Goal: Task Accomplishment & Management: Complete application form

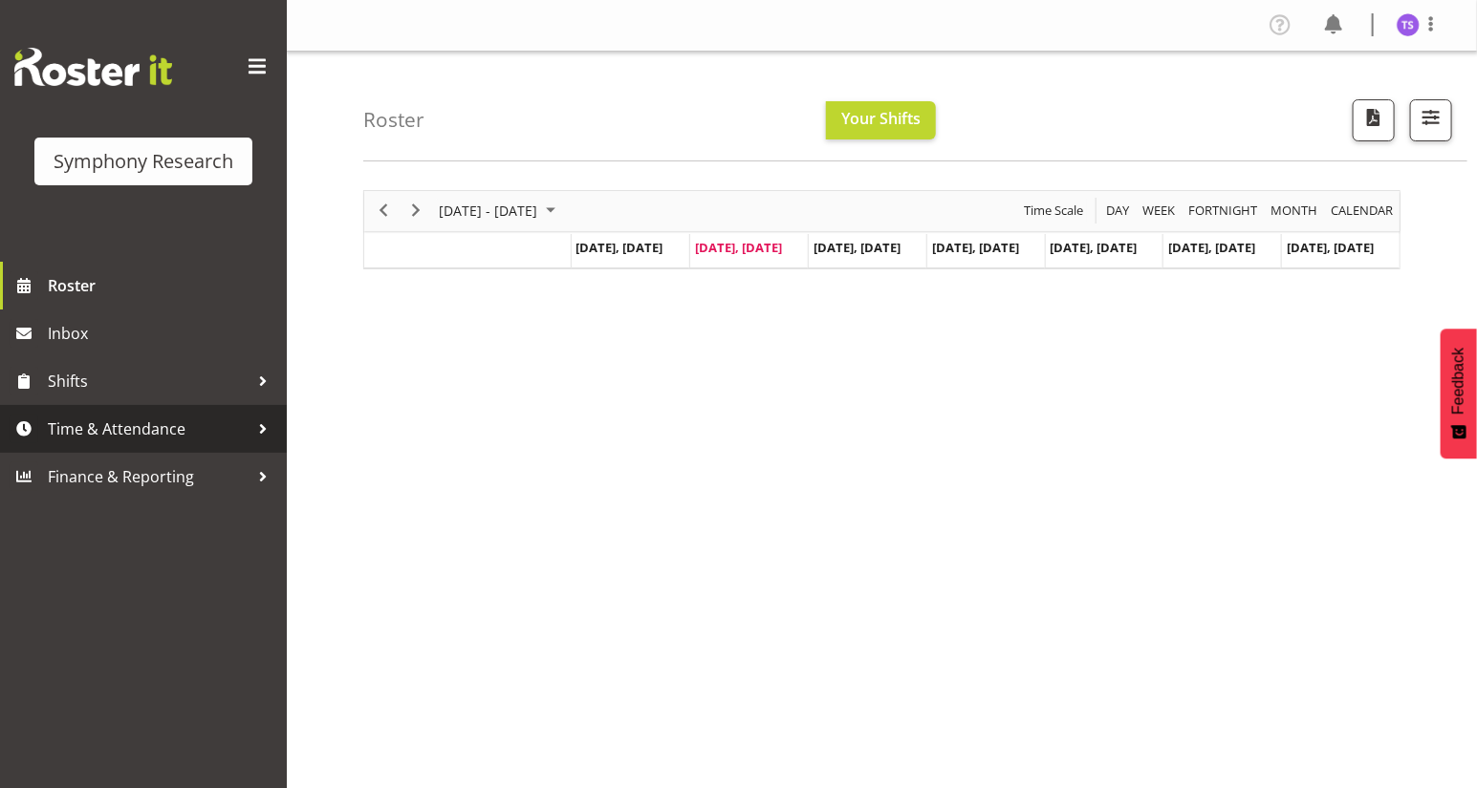
click at [120, 430] on span "Time & Attendance" at bounding box center [148, 429] width 201 height 29
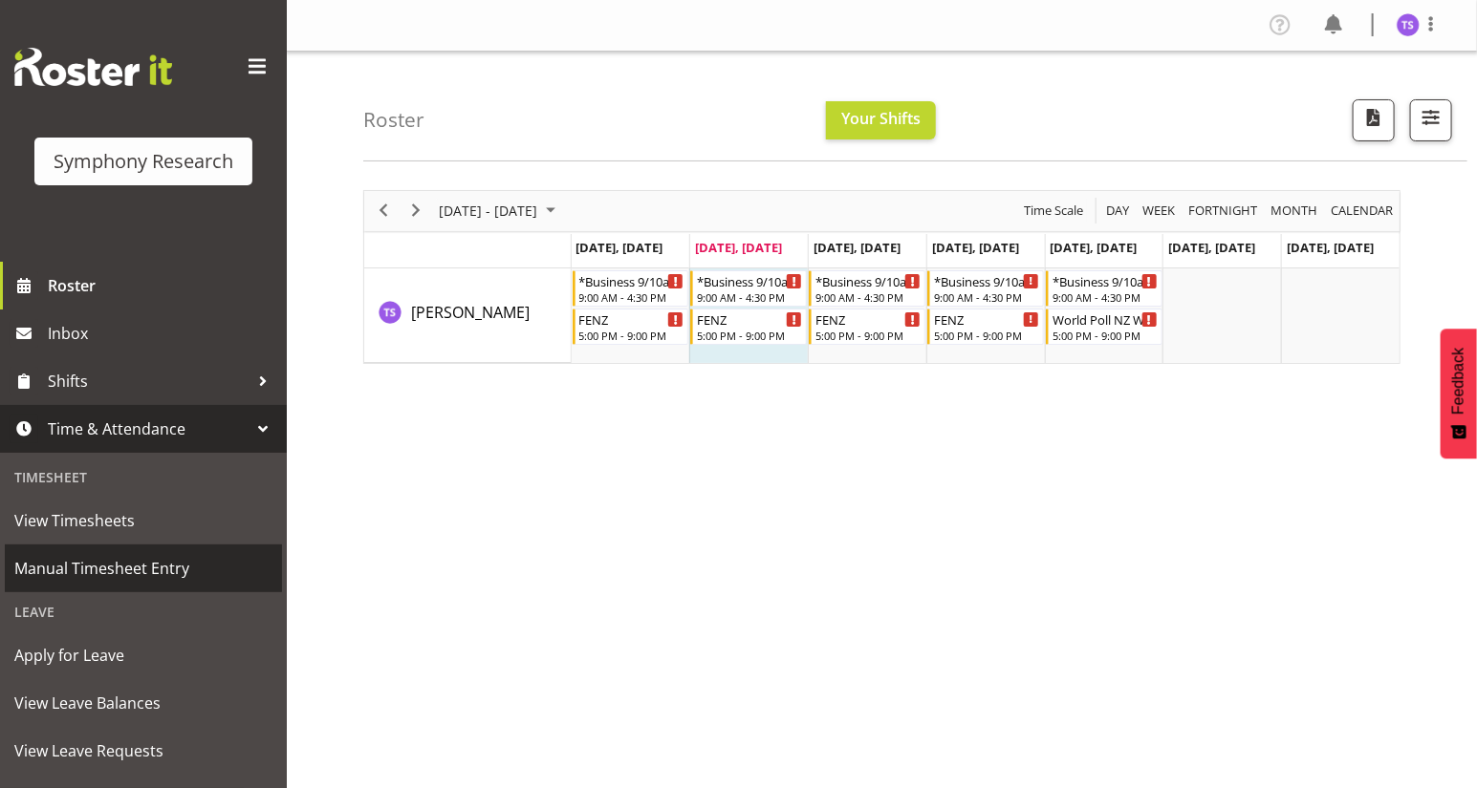
click at [90, 569] on span "Manual Timesheet Entry" at bounding box center [143, 568] width 258 height 29
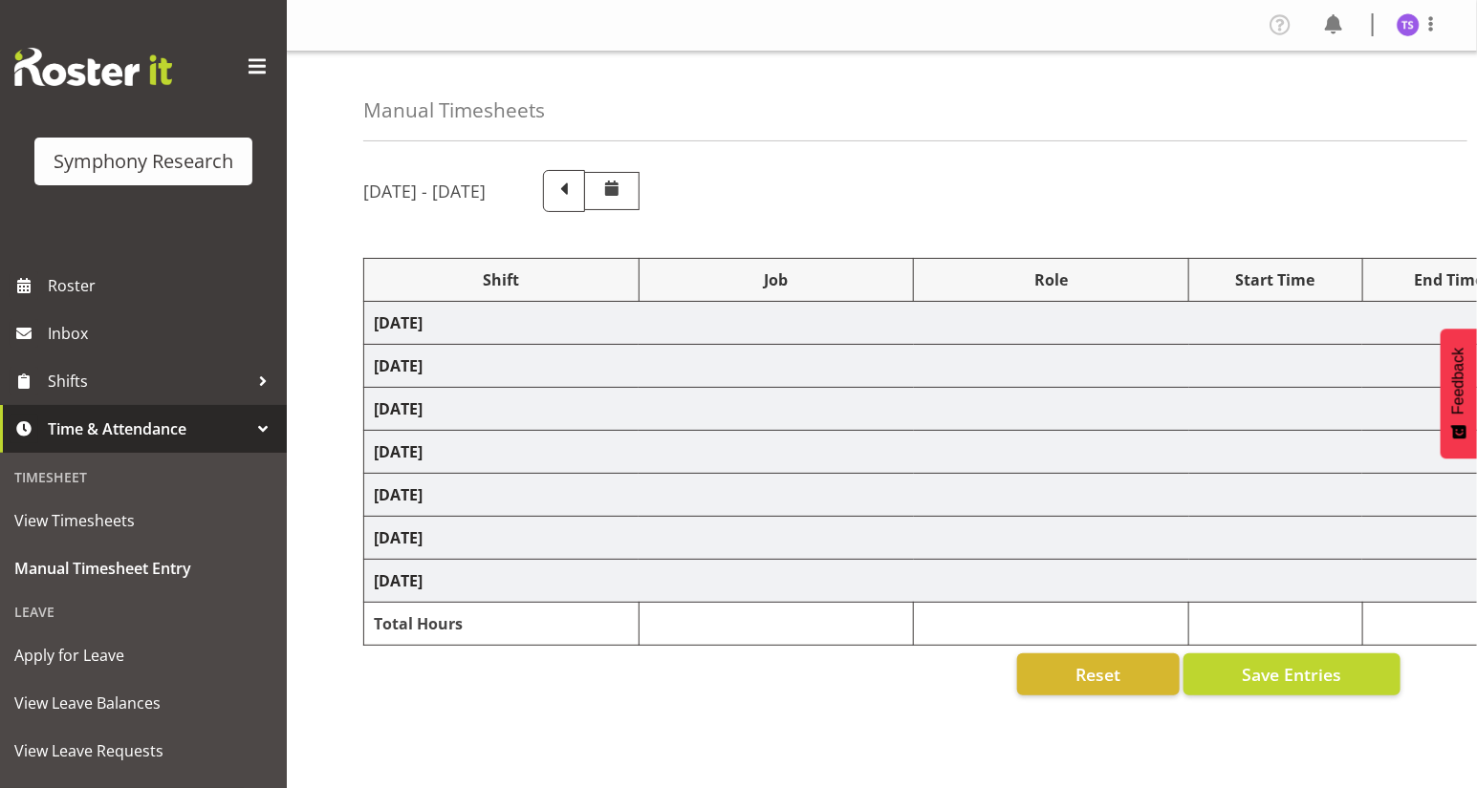
select select "13886"
select select "9636"
select select "47"
select select "26078"
select select "9636"
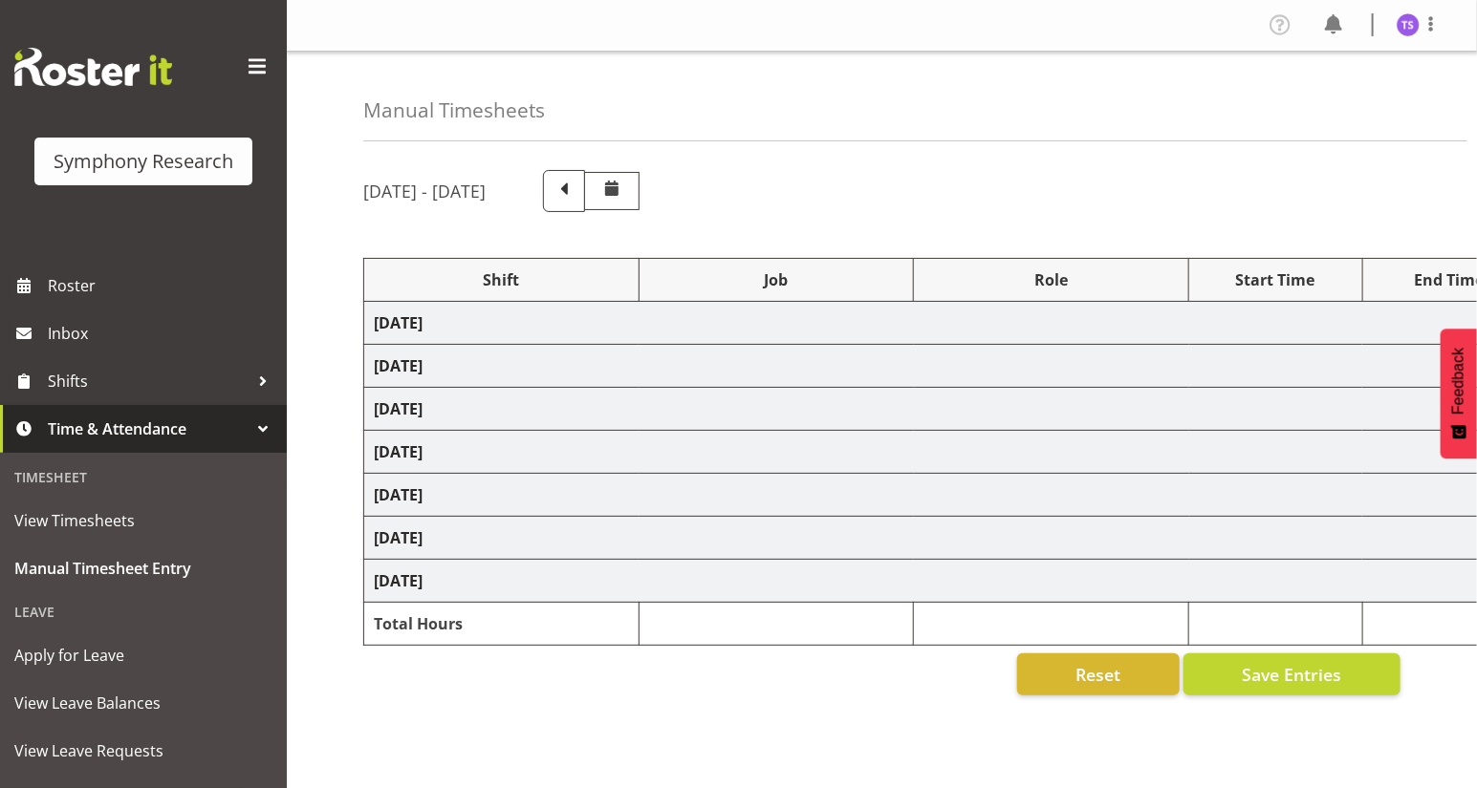
select select "47"
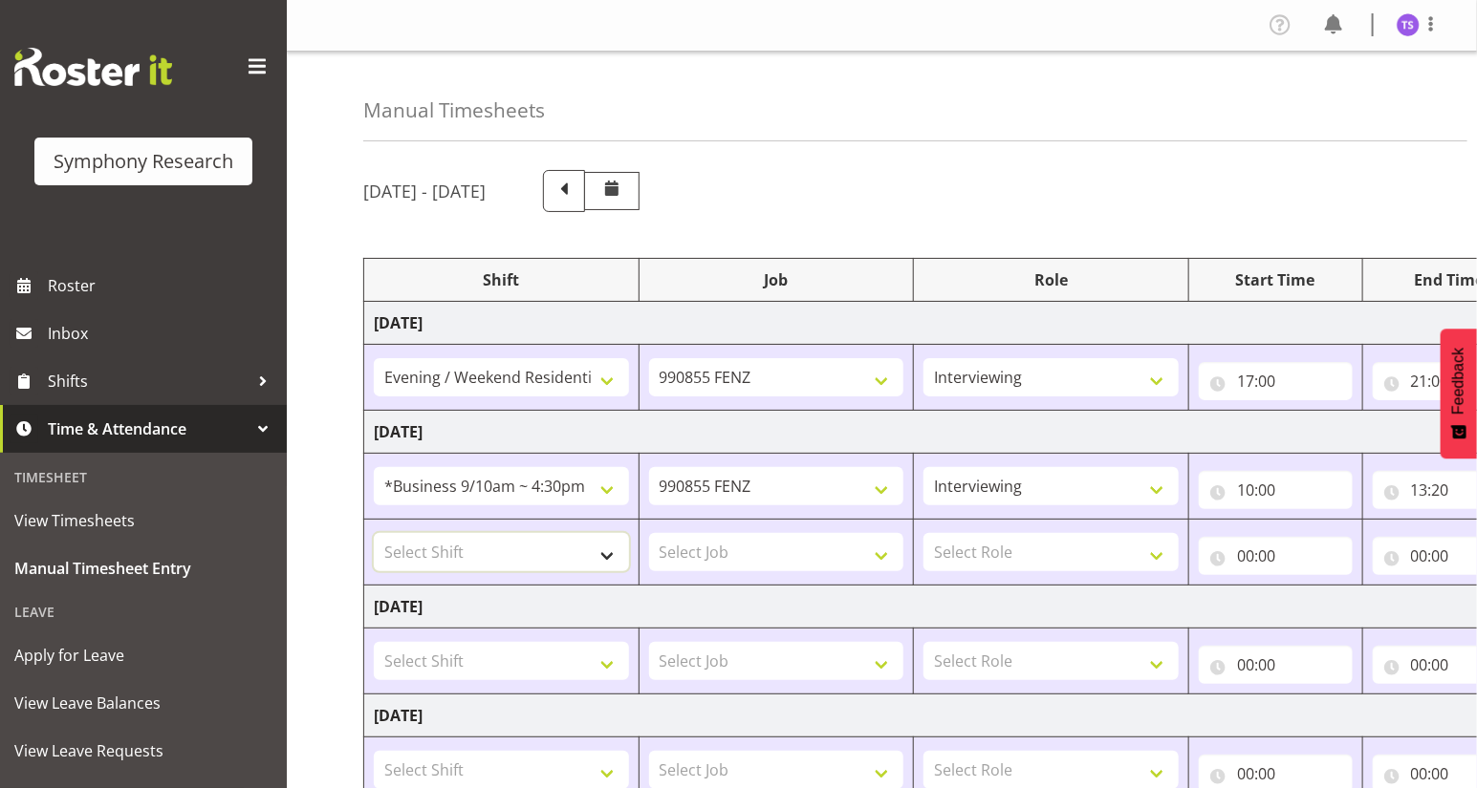
click at [600, 553] on select "Select Shift !!Project Briefing (Job to be assigned) !!Weekend Residential (Ros…" at bounding box center [501, 552] width 255 height 38
click at [312, 434] on div "Manual Timesheets August 18th - August 24th 2025 Shift Job Role Start Time End …" at bounding box center [882, 645] width 1190 height 1186
click at [601, 557] on select "Select Shift !!Project Briefing (Job to be assigned) !!Weekend Residential (Ros…" at bounding box center [501, 552] width 255 height 38
click at [374, 533] on select "Select Shift !!Project Briefing (Job to be assigned) !!Weekend Residential (Ros…" at bounding box center [501, 552] width 255 height 38
drag, startPoint x: 606, startPoint y: 556, endPoint x: 594, endPoint y: 551, distance: 13.3
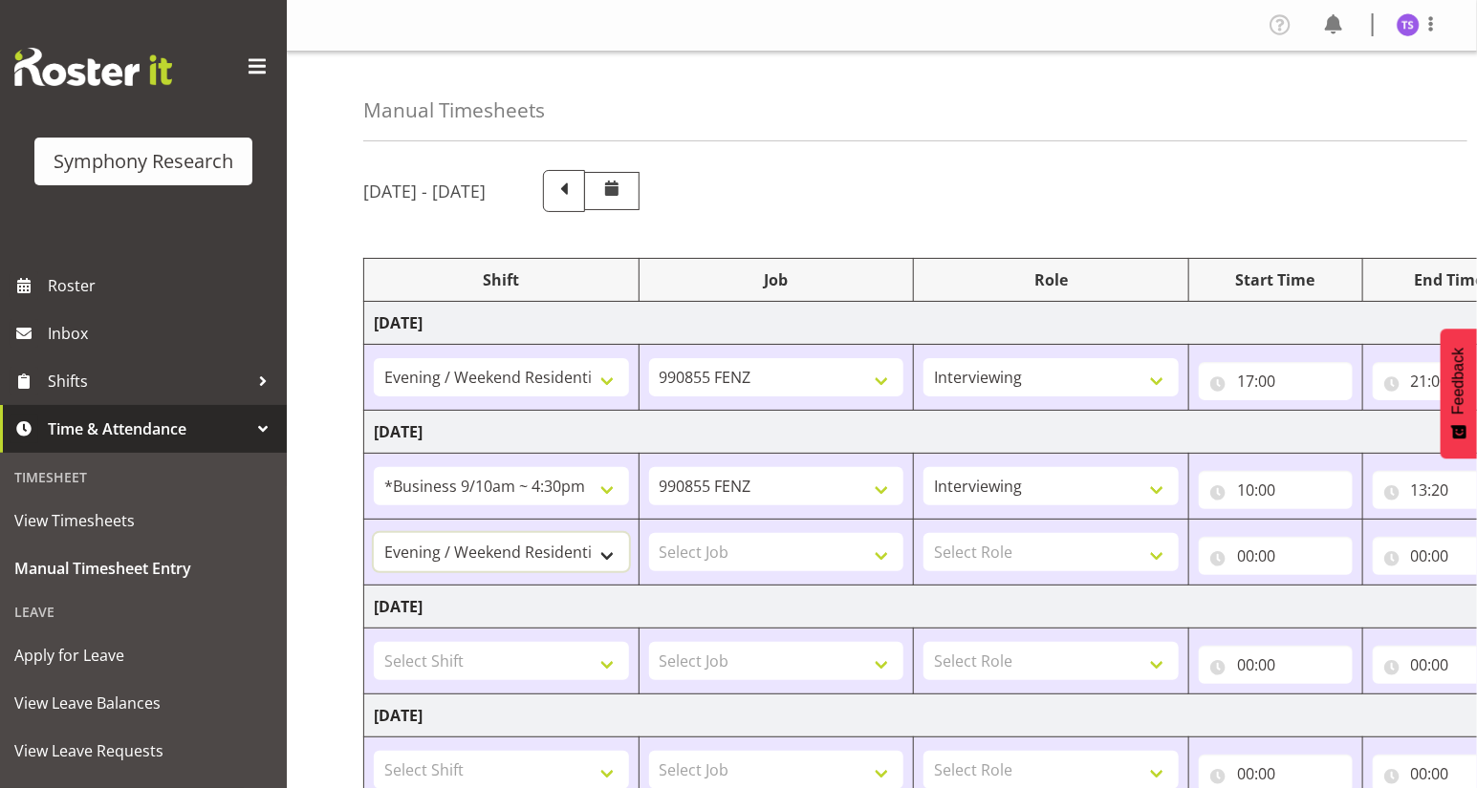
click at [606, 556] on select "!!Project Briefing (Job to be assigned) !!Weekend Residential (Roster IT Shift …" at bounding box center [501, 552] width 255 height 38
select select "32690"
click at [374, 533] on select "!!Project Briefing (Job to be assigned) !!Weekend Residential (Roster IT Shift …" at bounding box center [501, 552] width 255 height 38
click at [878, 558] on select "Select Job 550060 IF Admin 553492 World Poll Aus Wave 2 Main 2025 553493 World …" at bounding box center [776, 552] width 255 height 38
select select "9636"
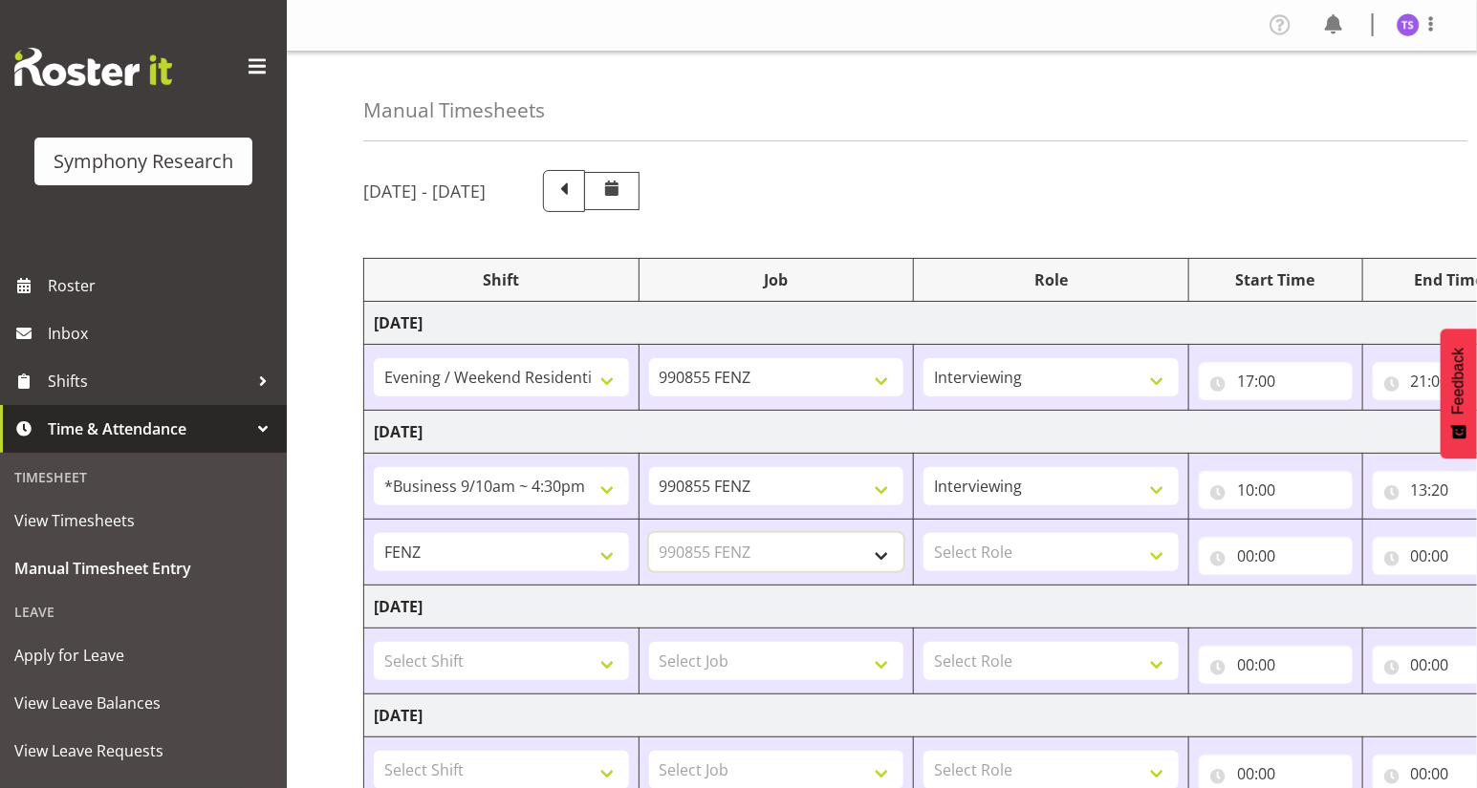
click at [649, 533] on select "Select Job 550060 IF Admin 553492 World Poll Aus Wave 2 Main 2025 553493 World …" at bounding box center [776, 552] width 255 height 38
click at [1160, 553] on select "Select Role Briefing Interviewing" at bounding box center [1050, 552] width 255 height 38
select select "47"
click at [923, 533] on select "Select Role Briefing Interviewing" at bounding box center [1050, 552] width 255 height 38
click at [1256, 562] on input "00:00" at bounding box center [1275, 556] width 154 height 38
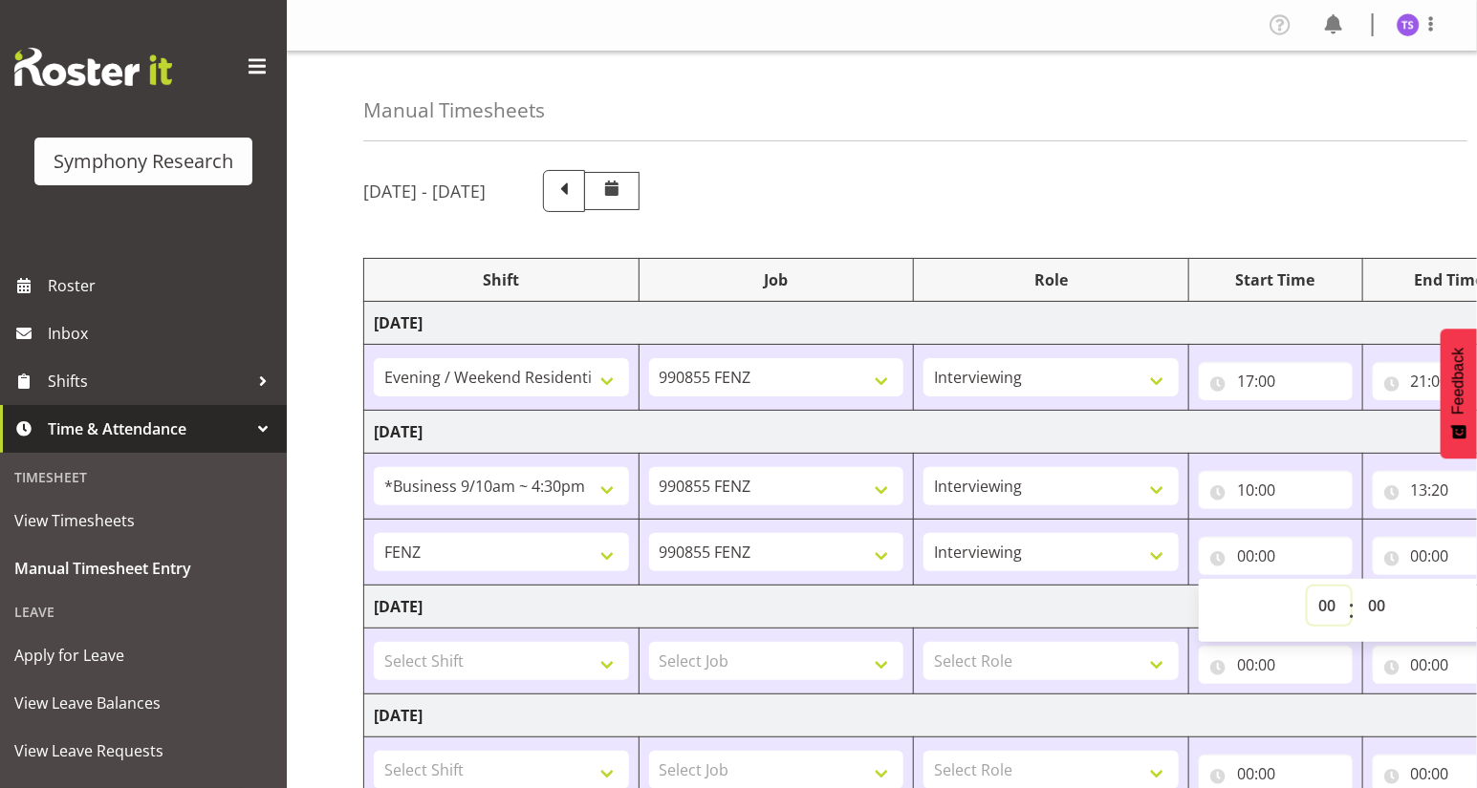
click at [1325, 610] on select "00 01 02 03 04 05 06 07 08 09 10 11 12 13 14 15 16 17 18 19 20 21 22 23" at bounding box center [1328, 606] width 43 height 38
select select "17"
click at [1307, 587] on select "00 01 02 03 04 05 06 07 08 09 10 11 12 13 14 15 16 17 18 19 20 21 22 23" at bounding box center [1328, 606] width 43 height 38
type input "17:00"
click at [1409, 551] on input "00:00" at bounding box center [1449, 556] width 154 height 38
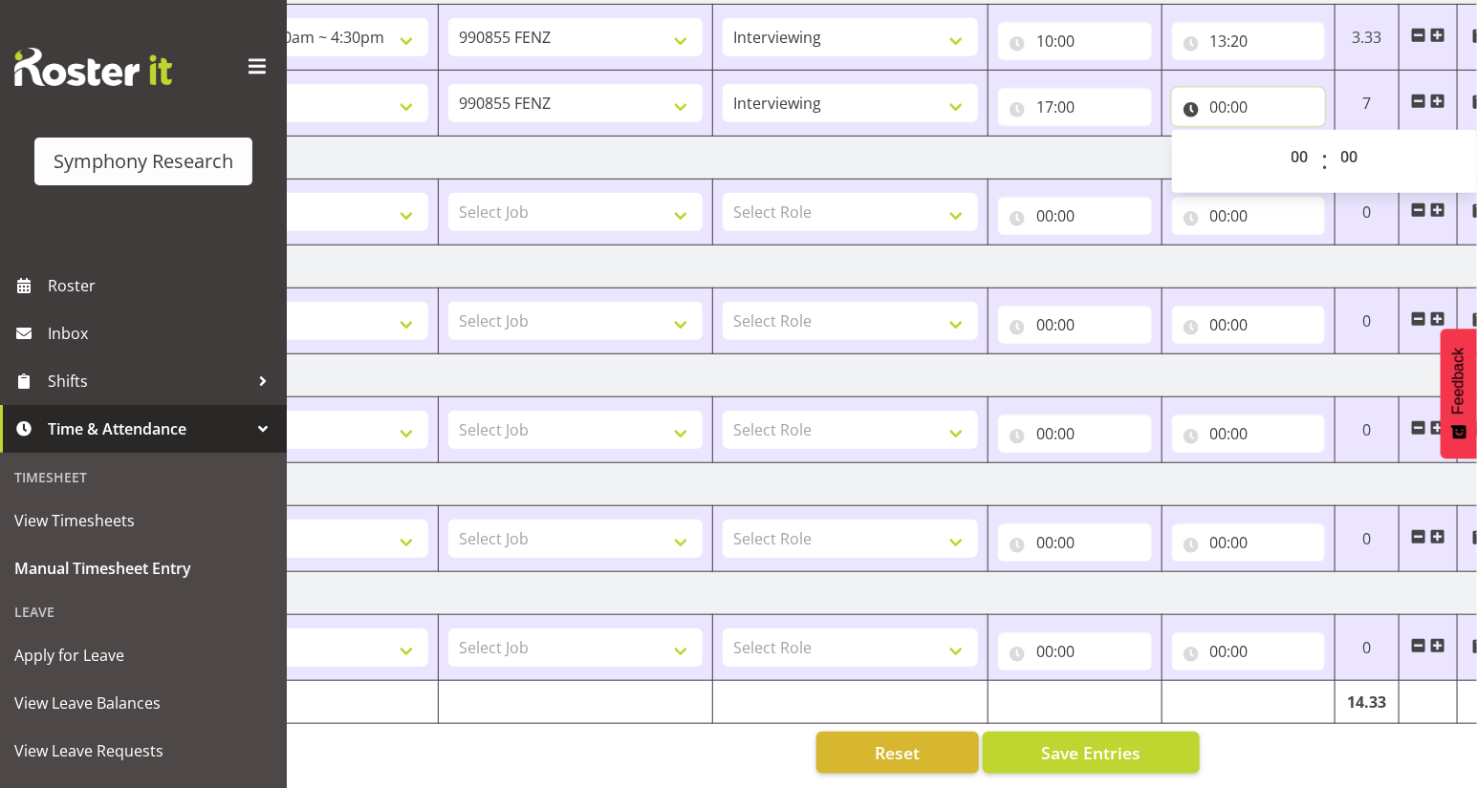
scroll to position [0, 224]
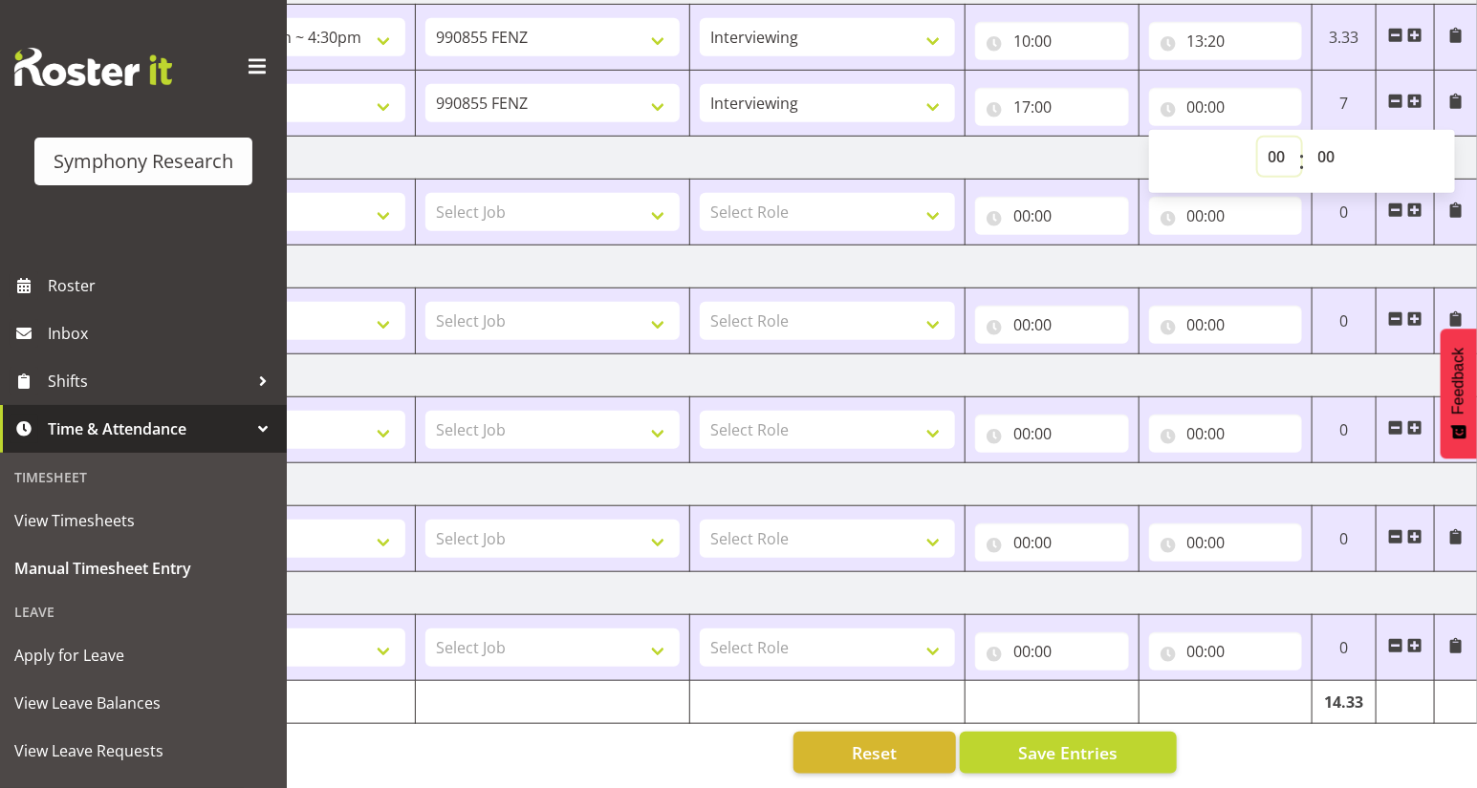
click at [1279, 153] on select "00 01 02 03 04 05 06 07 08 09 10 11 12 13 14 15 16 17 18 19 20 21 22 23" at bounding box center [1279, 157] width 43 height 38
select select "18"
click at [1258, 138] on select "00 01 02 03 04 05 06 07 08 09 10 11 12 13 14 15 16 17 18 19 20 21 22 23" at bounding box center [1279, 157] width 43 height 38
type input "18:00"
click at [1074, 743] on span "Save Entries" at bounding box center [1067, 753] width 99 height 25
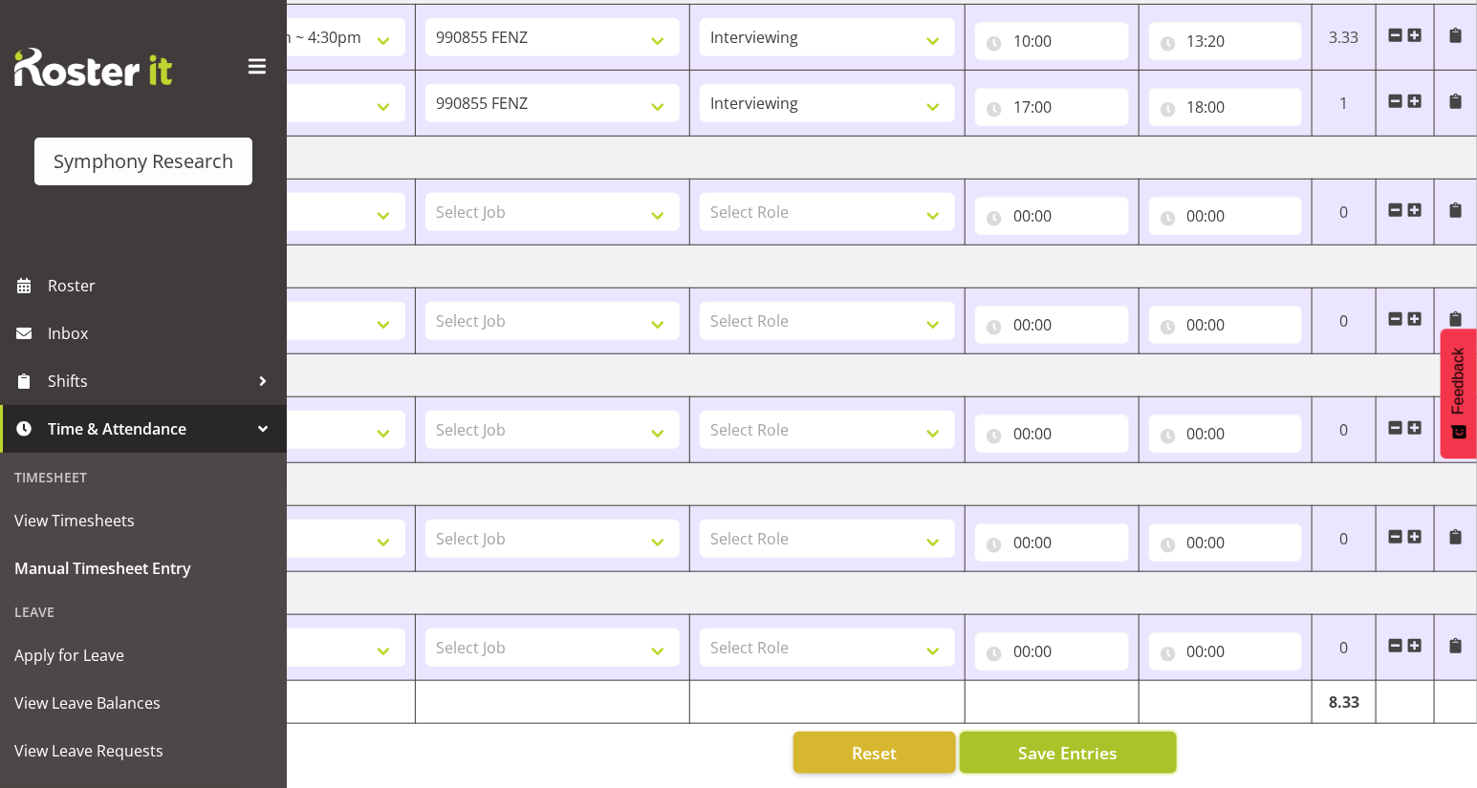
click at [1075, 743] on span "Save Entries" at bounding box center [1067, 753] width 99 height 25
